Goal: Information Seeking & Learning: Understand process/instructions

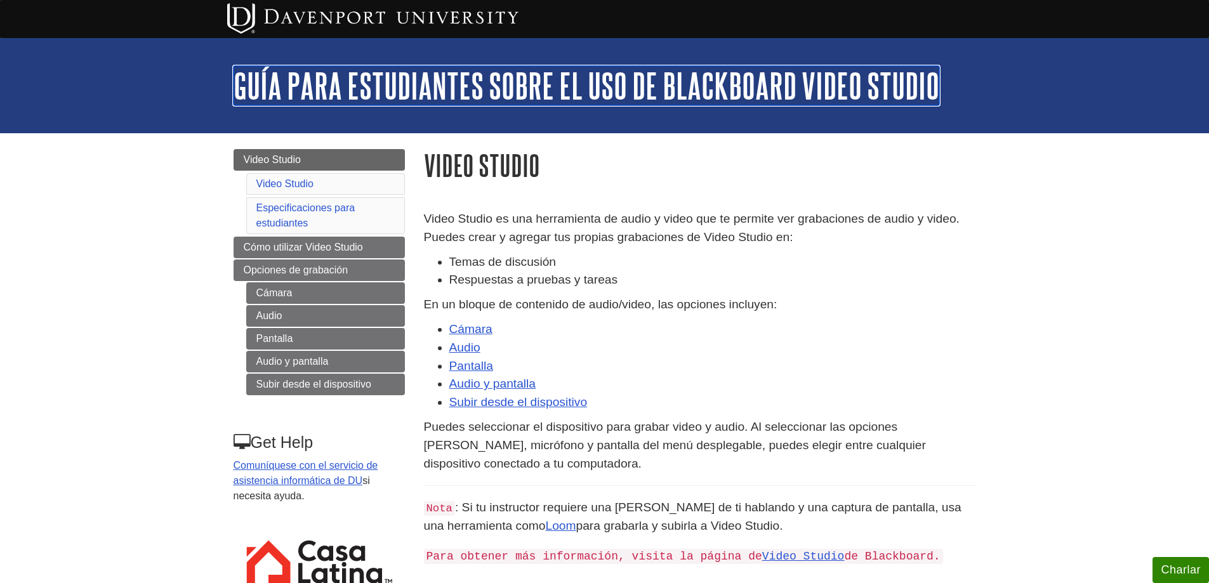
click at [261, 76] on link "Guía para estudiantes sobre el uso de Blackboard Video Studio" at bounding box center [586, 85] width 706 height 39
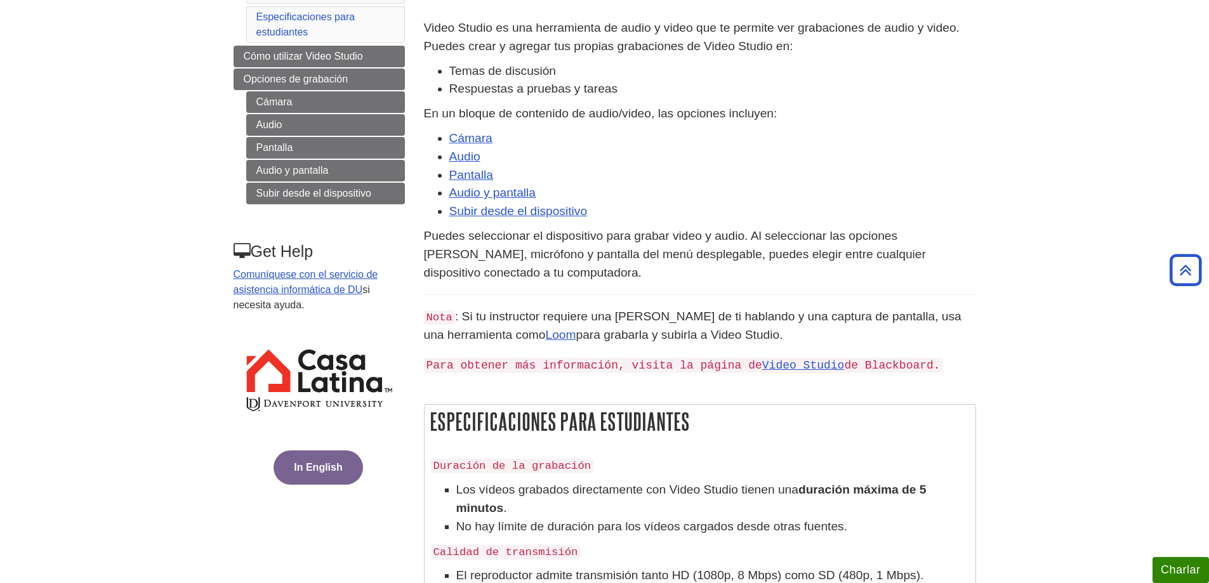
scroll to position [190, 0]
click at [295, 467] on button "In English" at bounding box center [317, 468] width 89 height 34
click at [138, 89] on body "Skip to Main Content My DU Home My Davenport DU Library Library Guides Casa Lat…" at bounding box center [604, 475] width 1209 height 1331
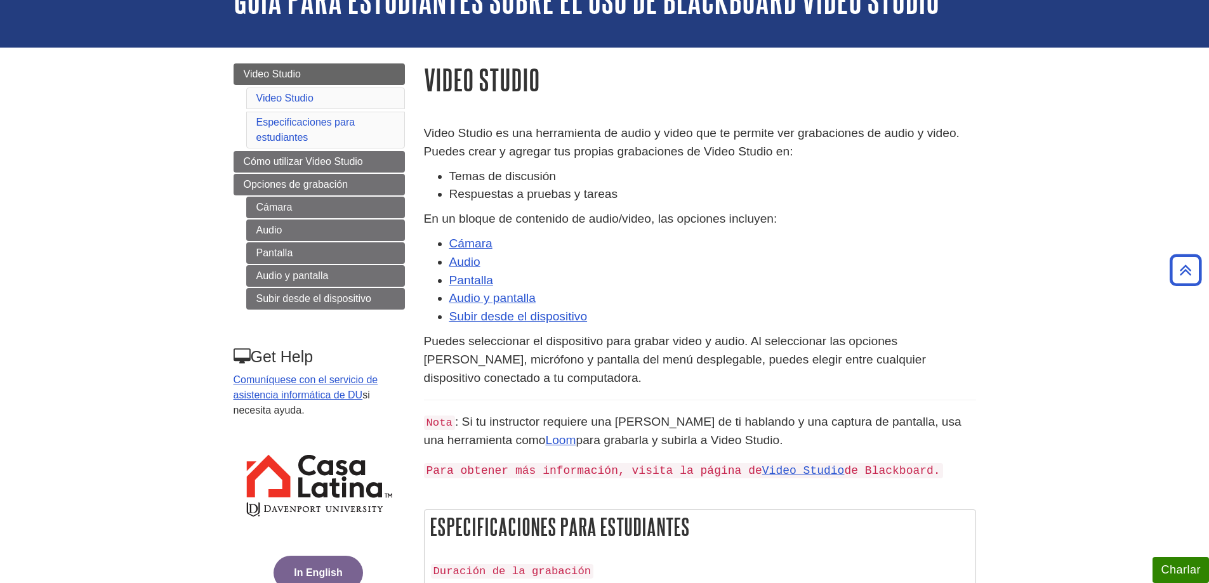
scroll to position [0, 0]
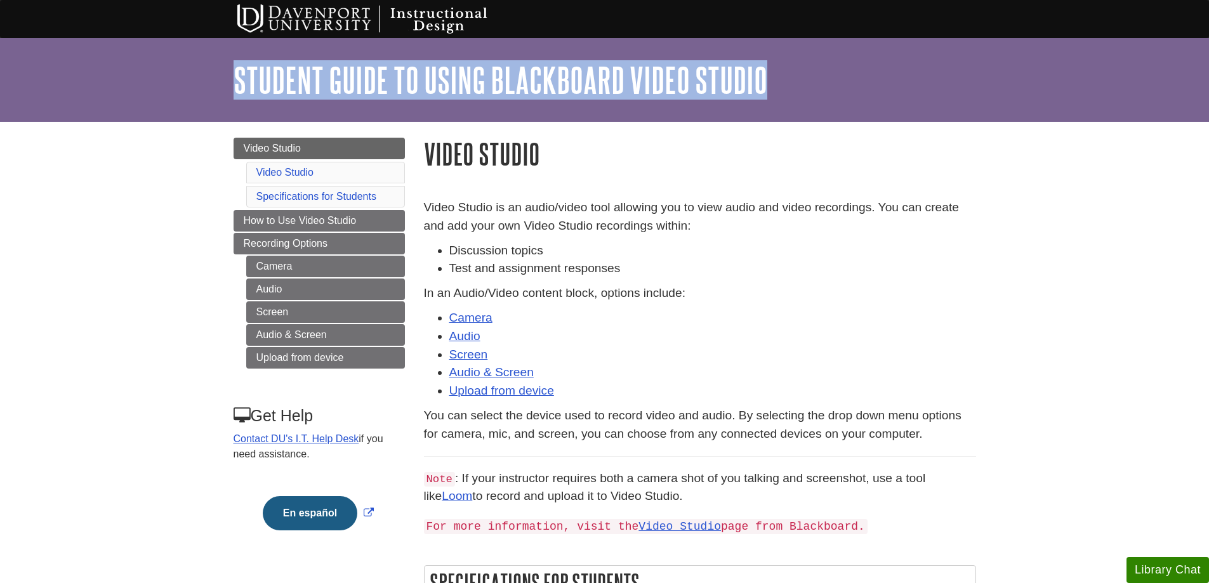
drag, startPoint x: 222, startPoint y: 76, endPoint x: 789, endPoint y: 84, distance: 566.7
click at [789, 84] on div "My [PERSON_NAME] DU Library Library Guides Instructional Design Student Guide t…" at bounding box center [604, 80] width 1209 height 84
copy link "Student Guide to Using Blackboard Video Studio"
drag, startPoint x: 413, startPoint y: 71, endPoint x: 338, endPoint y: 64, distance: 75.8
click at [338, 64] on link "Student Guide to Using Blackboard Video Studio" at bounding box center [500, 79] width 534 height 39
